Goal: Find specific page/section: Find specific page/section

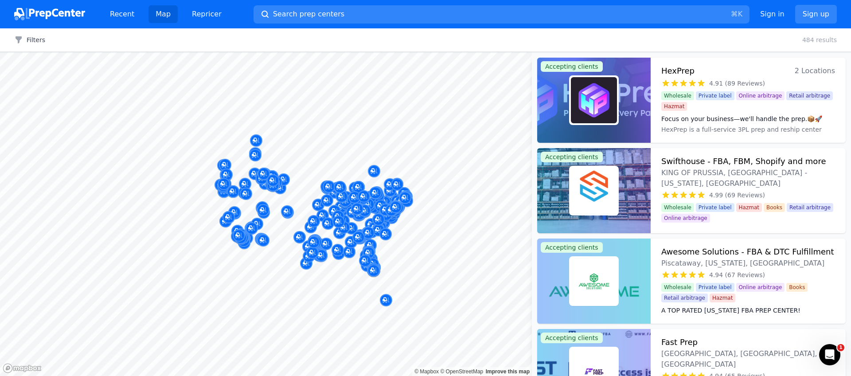
click at [440, 257] on body "Recent Map Repricer Search prep centers ⌘ K Open main menu Sign in Sign up Filt…" at bounding box center [425, 188] width 851 height 376
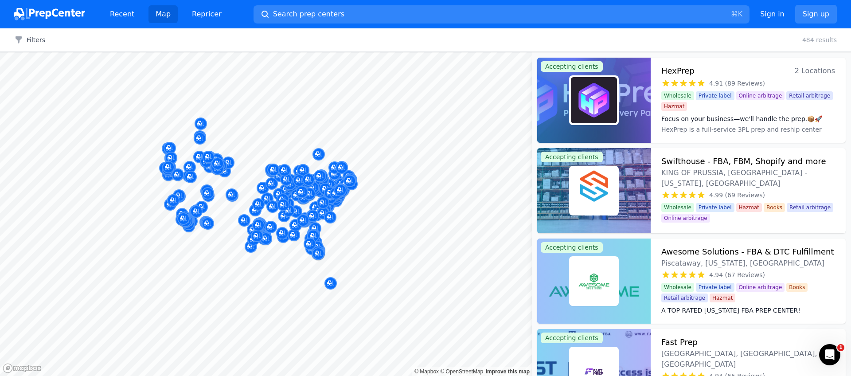
click at [422, 270] on body "Recent Map Repricer Search prep centers ⌘ K Open main menu Sign in Sign up Filt…" at bounding box center [425, 188] width 851 height 376
click at [33, 45] on div "Filters Clear all 484 results" at bounding box center [425, 39] width 851 height 23
click at [35, 39] on button "Filters" at bounding box center [29, 39] width 31 height 9
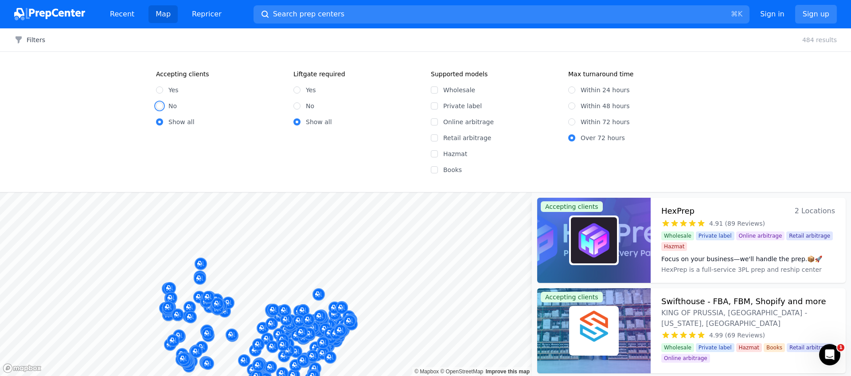
click at [160, 107] on input "No" at bounding box center [159, 105] width 7 height 7
radio input "true"
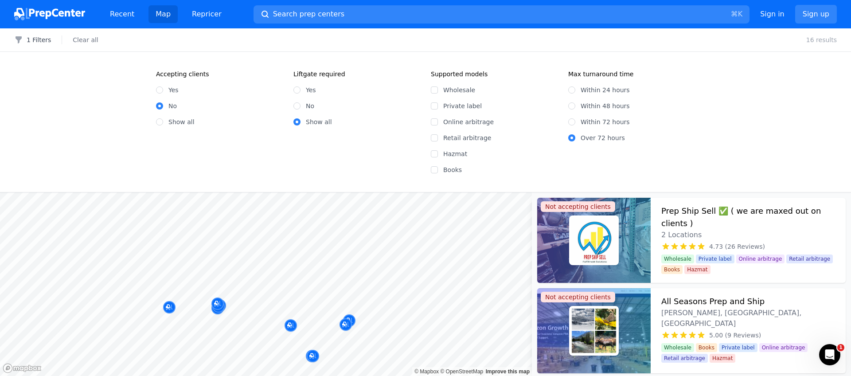
click at [163, 93] on div "Yes" at bounding box center [219, 89] width 127 height 9
click at [159, 90] on input "Yes" at bounding box center [159, 89] width 7 height 7
radio input "true"
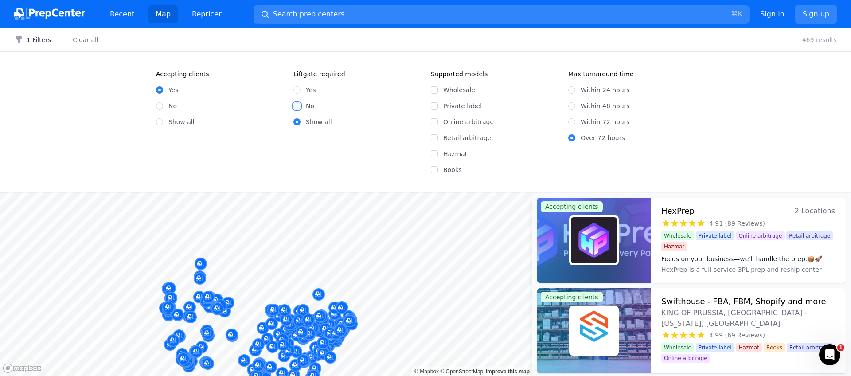
click at [299, 105] on input "No" at bounding box center [296, 105] width 7 height 7
radio input "true"
drag, startPoint x: 431, startPoint y: 89, endPoint x: 438, endPoint y: 100, distance: 12.8
click at [431, 89] on input "Wholesale" at bounding box center [434, 89] width 7 height 7
checkbox input "true"
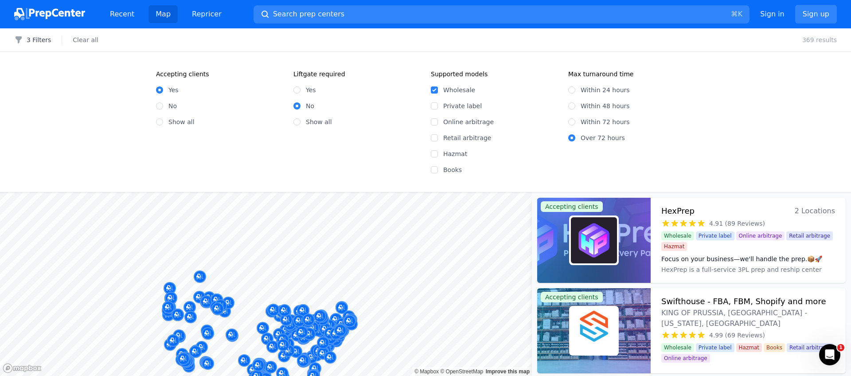
click at [437, 126] on div "Online arbitrage" at bounding box center [494, 121] width 127 height 9
click at [436, 123] on input "Online arbitrage" at bounding box center [434, 121] width 7 height 7
checkbox input "true"
click at [572, 90] on input "Within 24 hours" at bounding box center [571, 89] width 7 height 7
radio input "true"
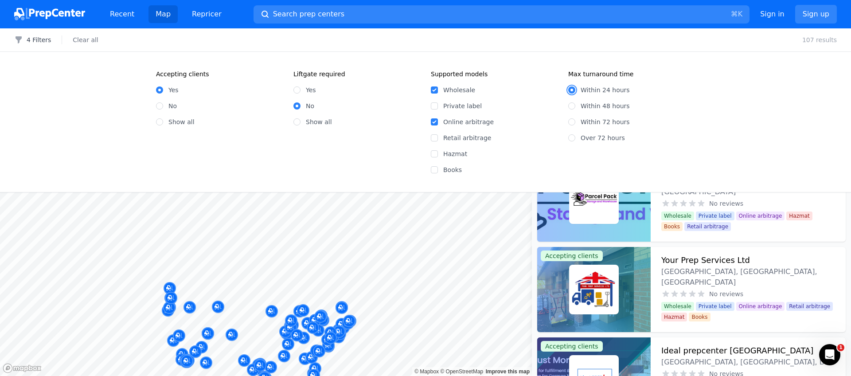
scroll to position [9378, 0]
